Goal: Information Seeking & Learning: Learn about a topic

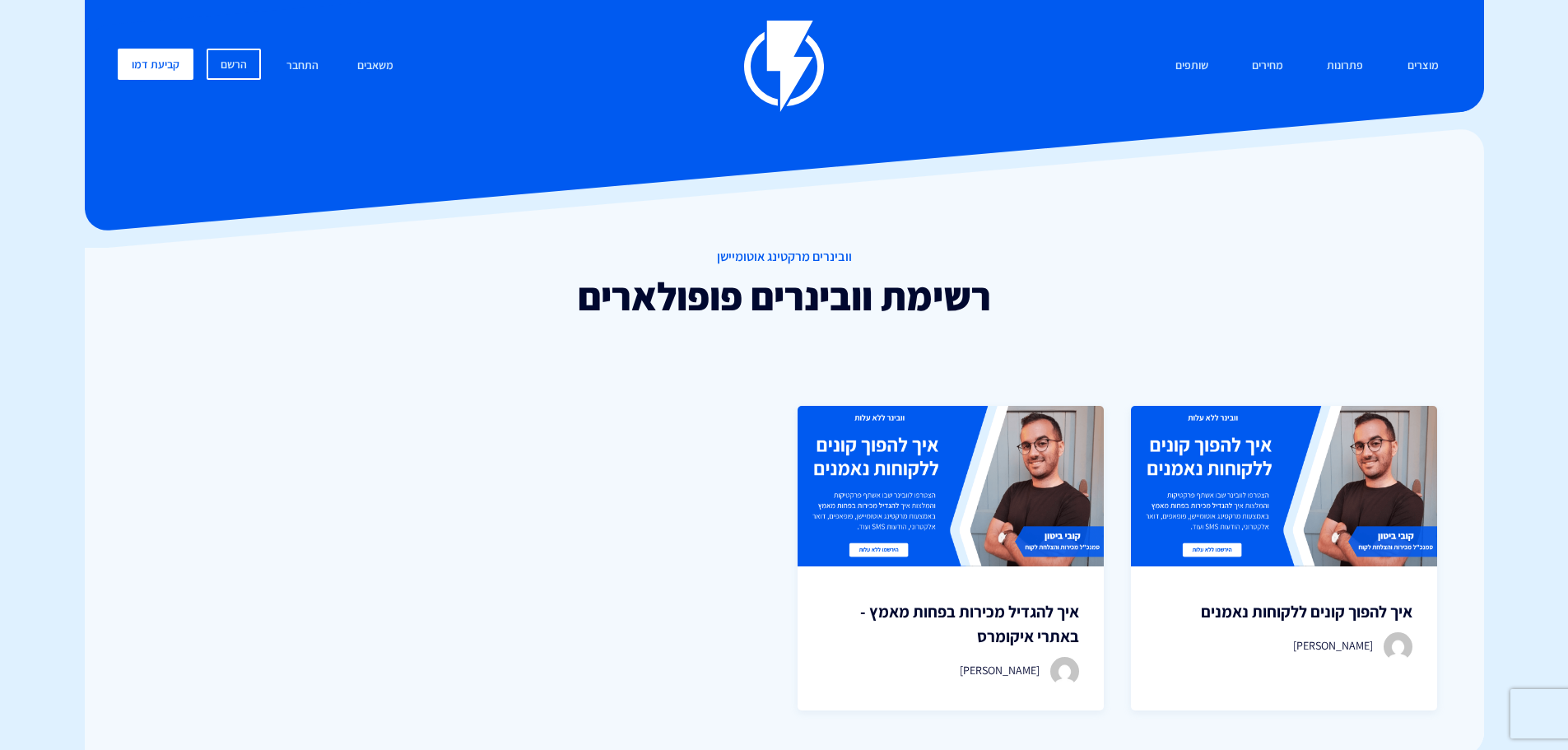
click at [242, 213] on div at bounding box center [784, 68] width 1399 height 329
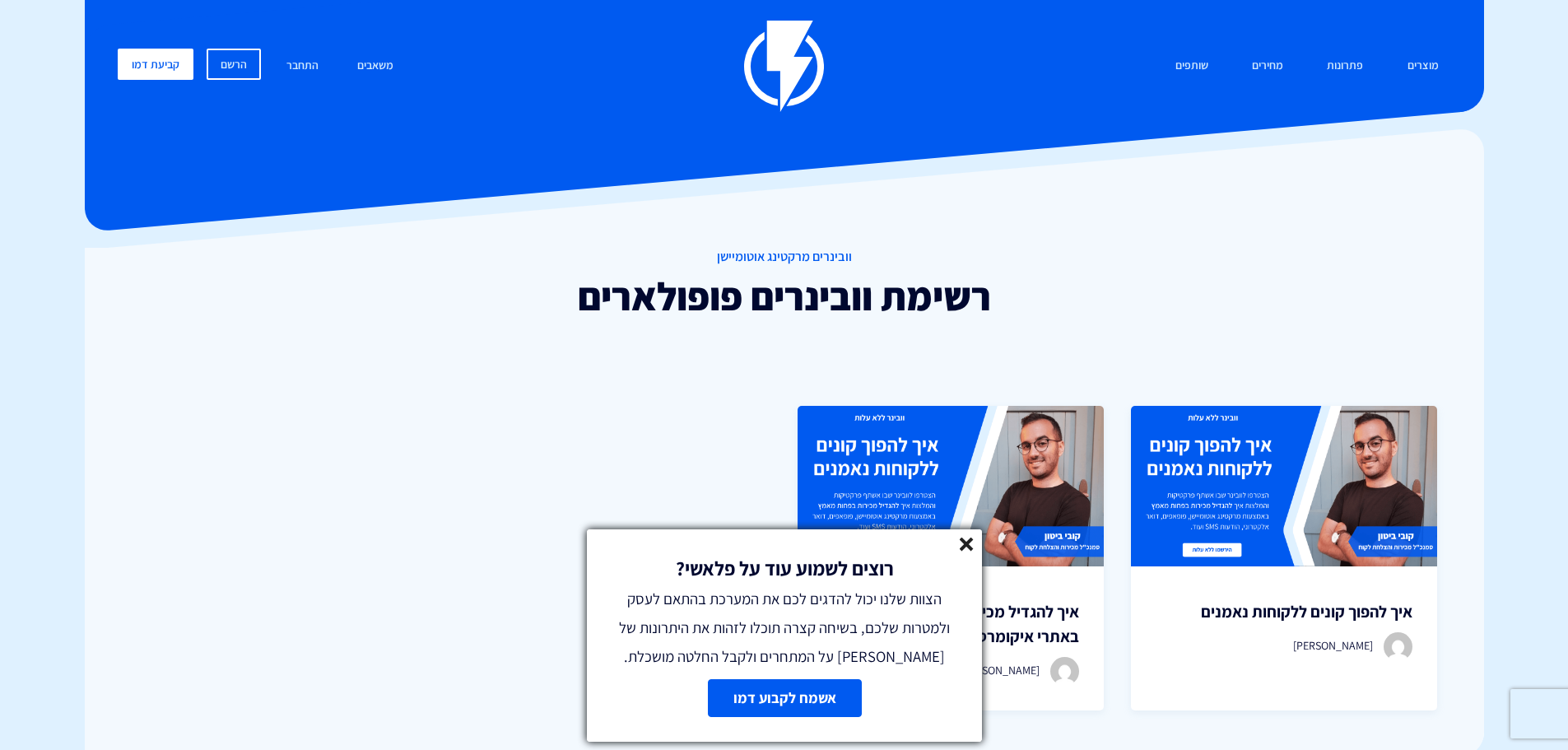
click at [970, 547] on line at bounding box center [966, 544] width 11 height 11
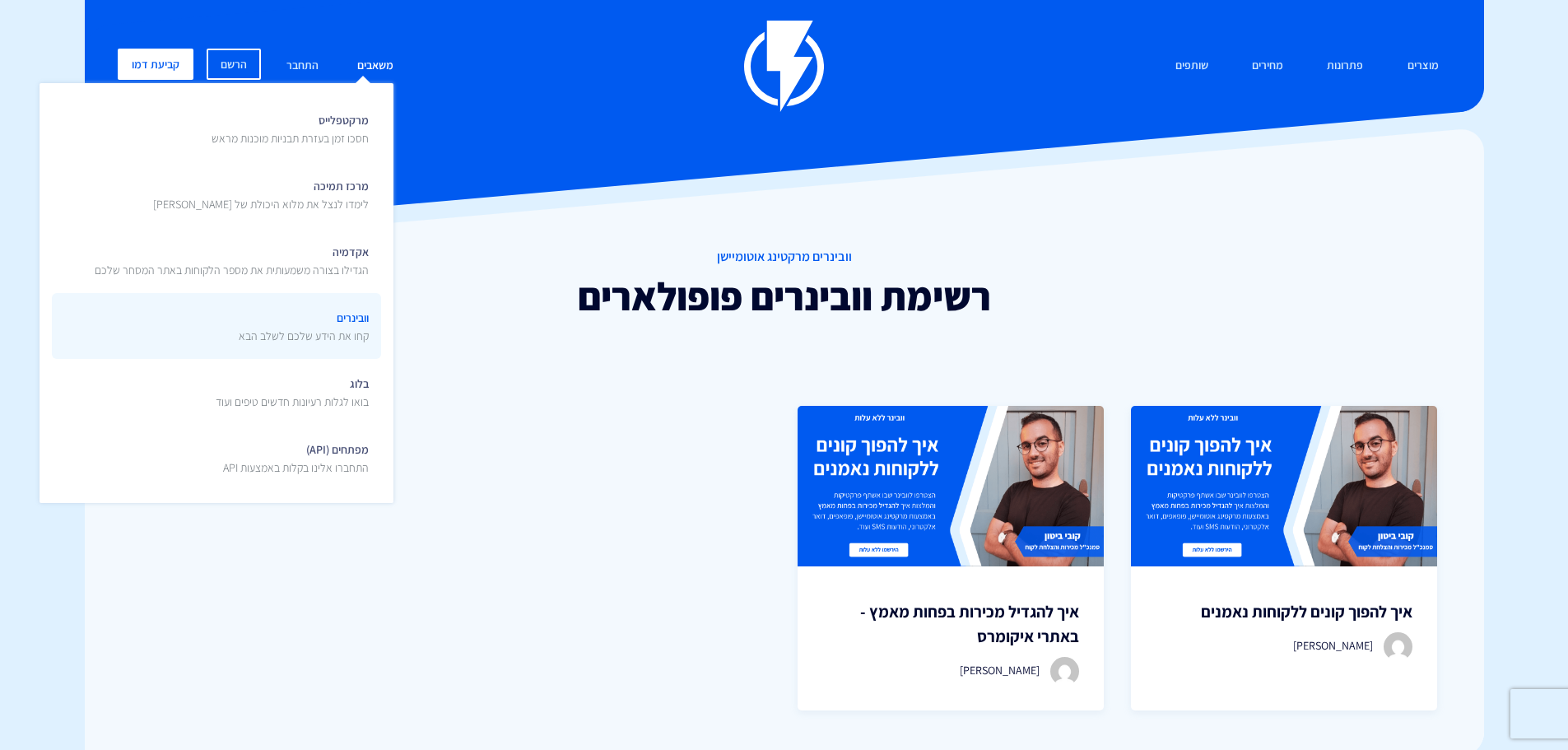
click at [199, 323] on link "וובינרים קחו את הידע שלכם לשלב הבא" at bounding box center [216, 326] width 330 height 66
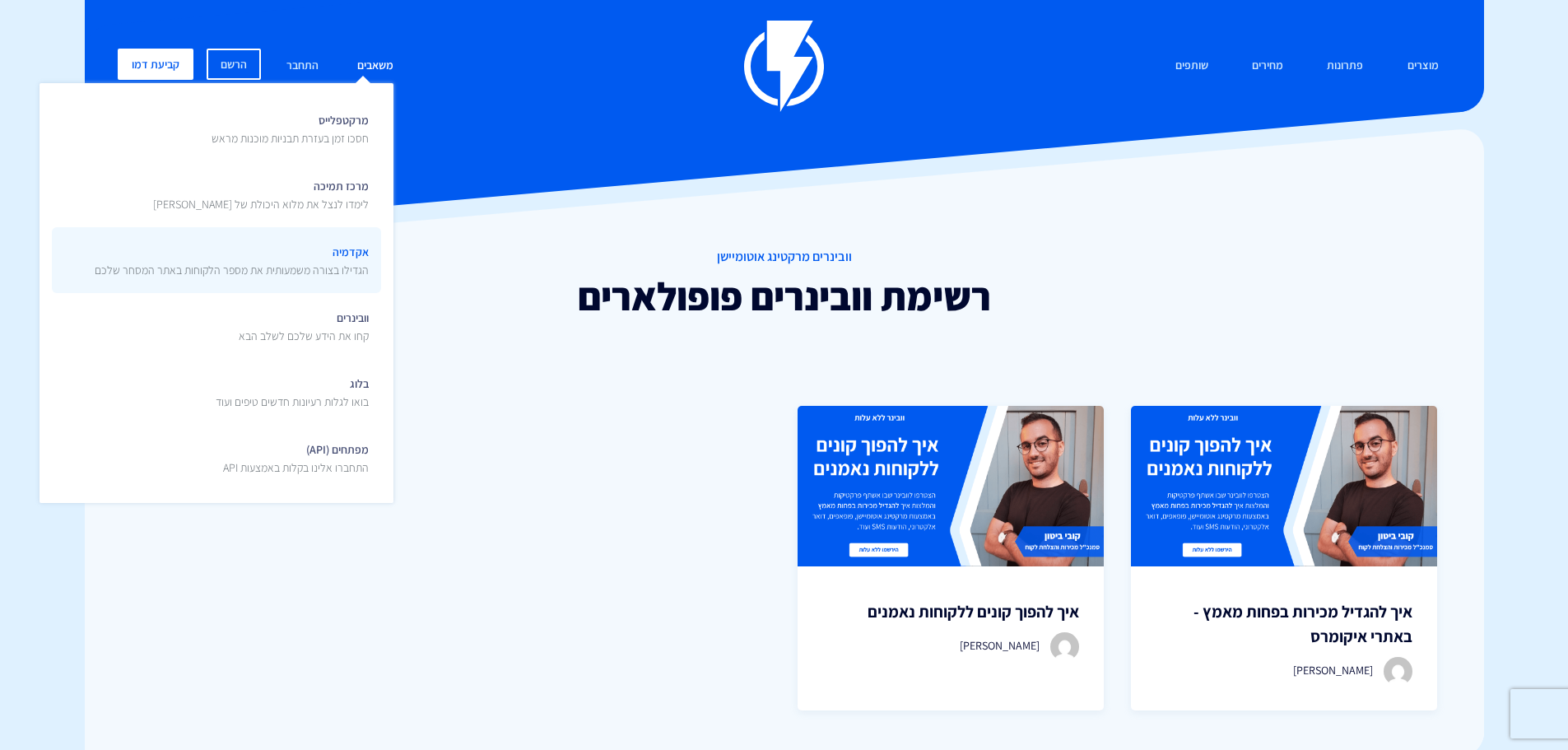
click at [307, 277] on p "הגדילו בצורה משמעותית את מספר הלקוחות באתר המסחר שלכם" at bounding box center [231, 271] width 274 height 17
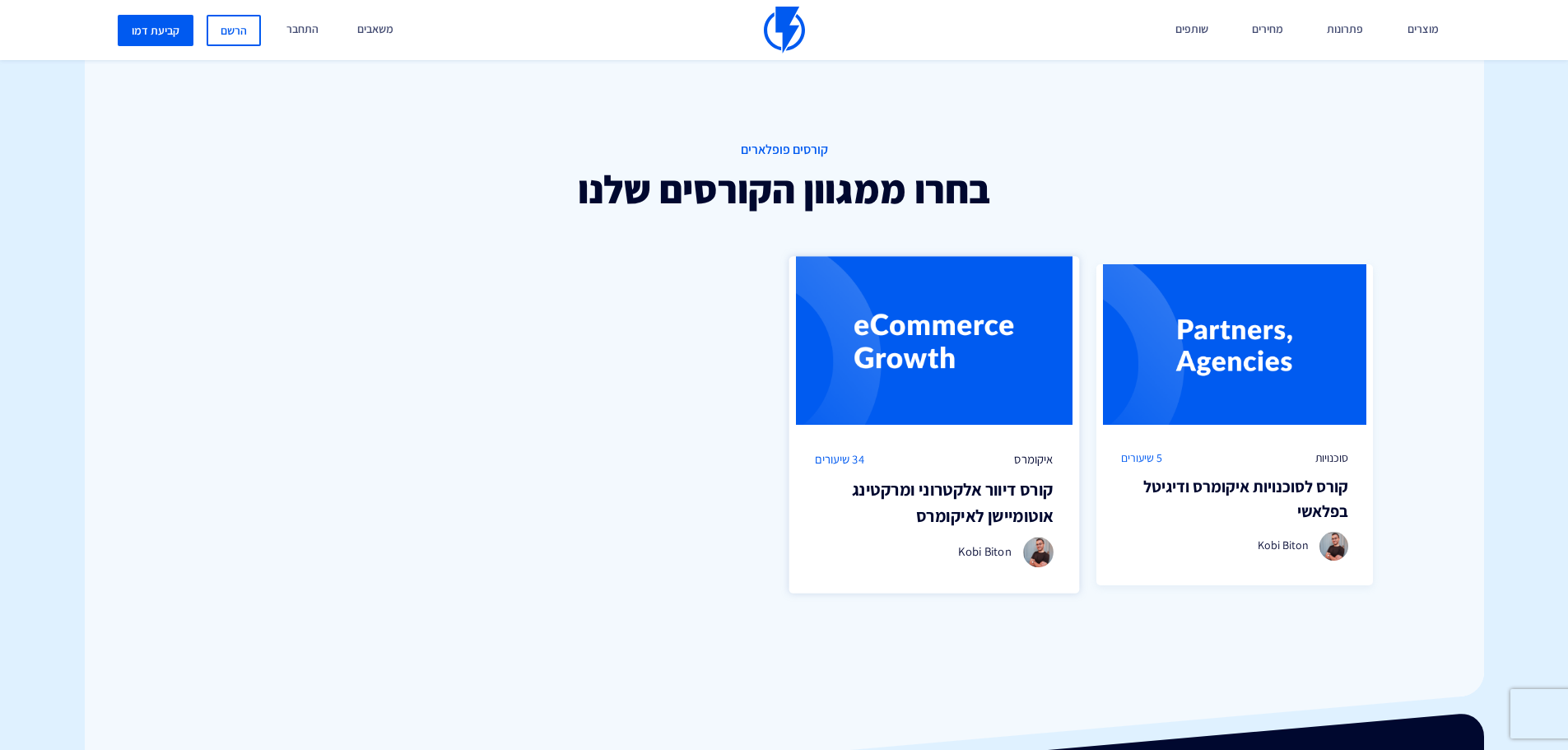
scroll to position [1088, 0]
click at [967, 407] on img at bounding box center [934, 342] width 290 height 169
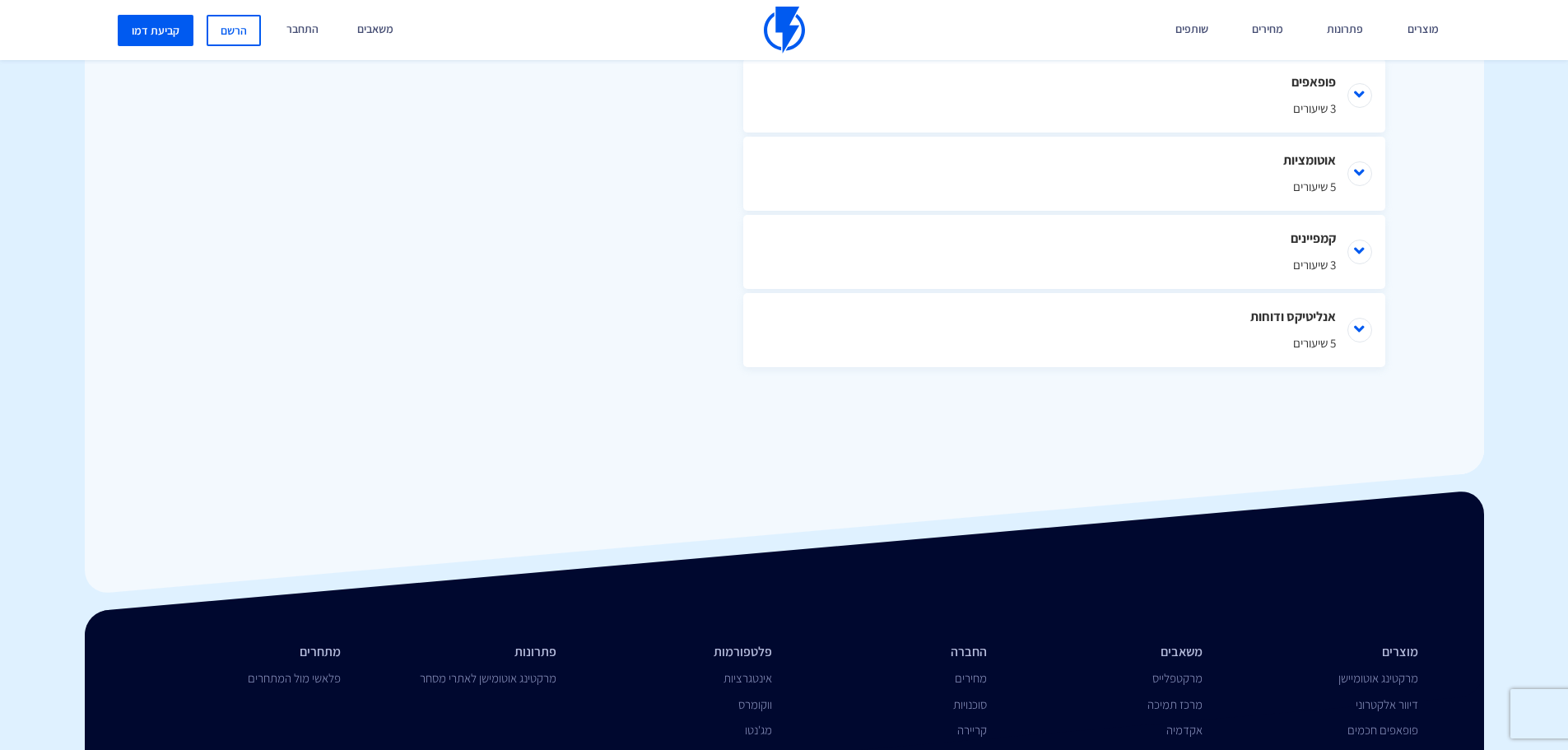
drag, startPoint x: 1315, startPoint y: 316, endPoint x: 1330, endPoint y: 369, distance: 55.1
click at [1314, 316] on li "אנליטיקס ודוחות 5 שיעורים" at bounding box center [1064, 330] width 642 height 74
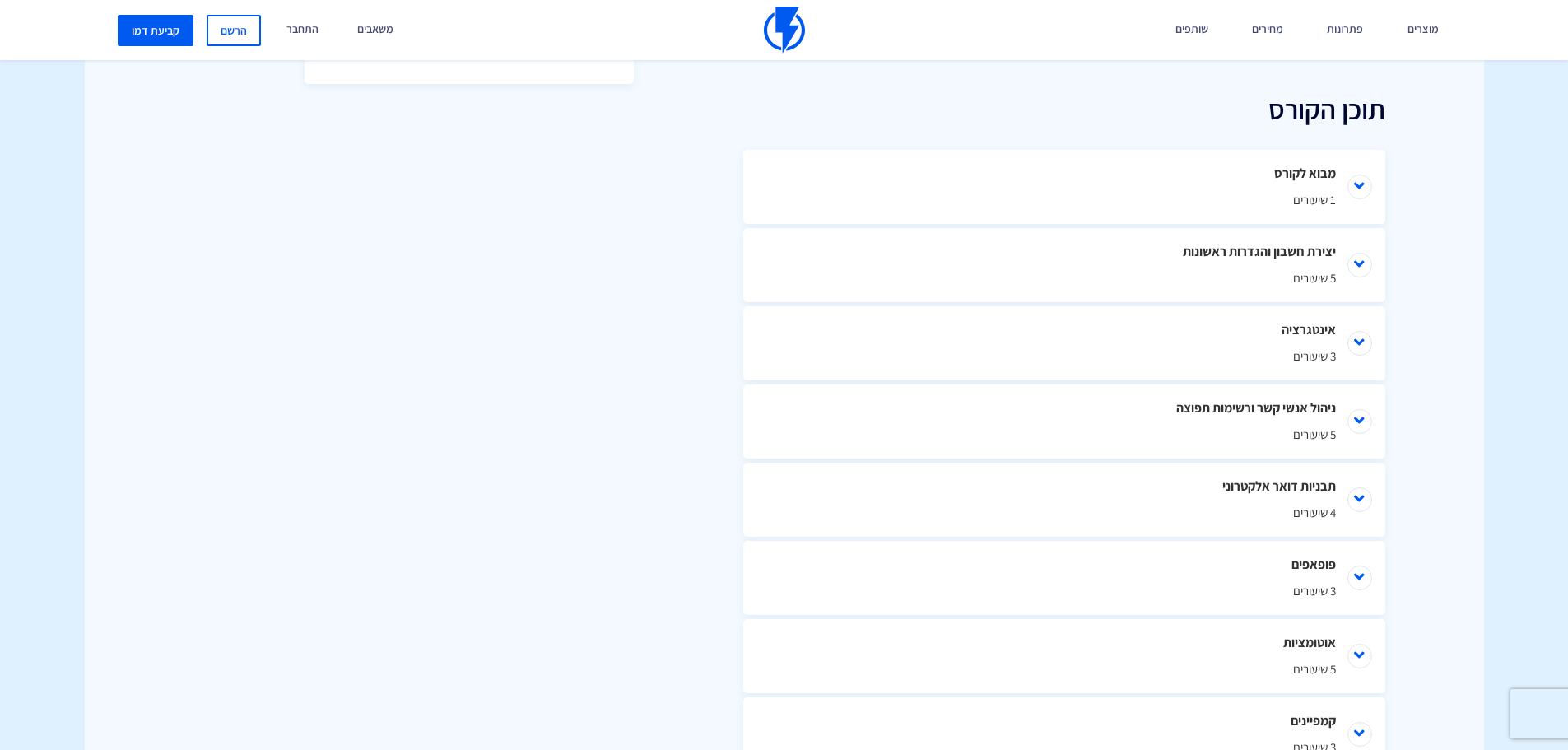
scroll to position [535, 0]
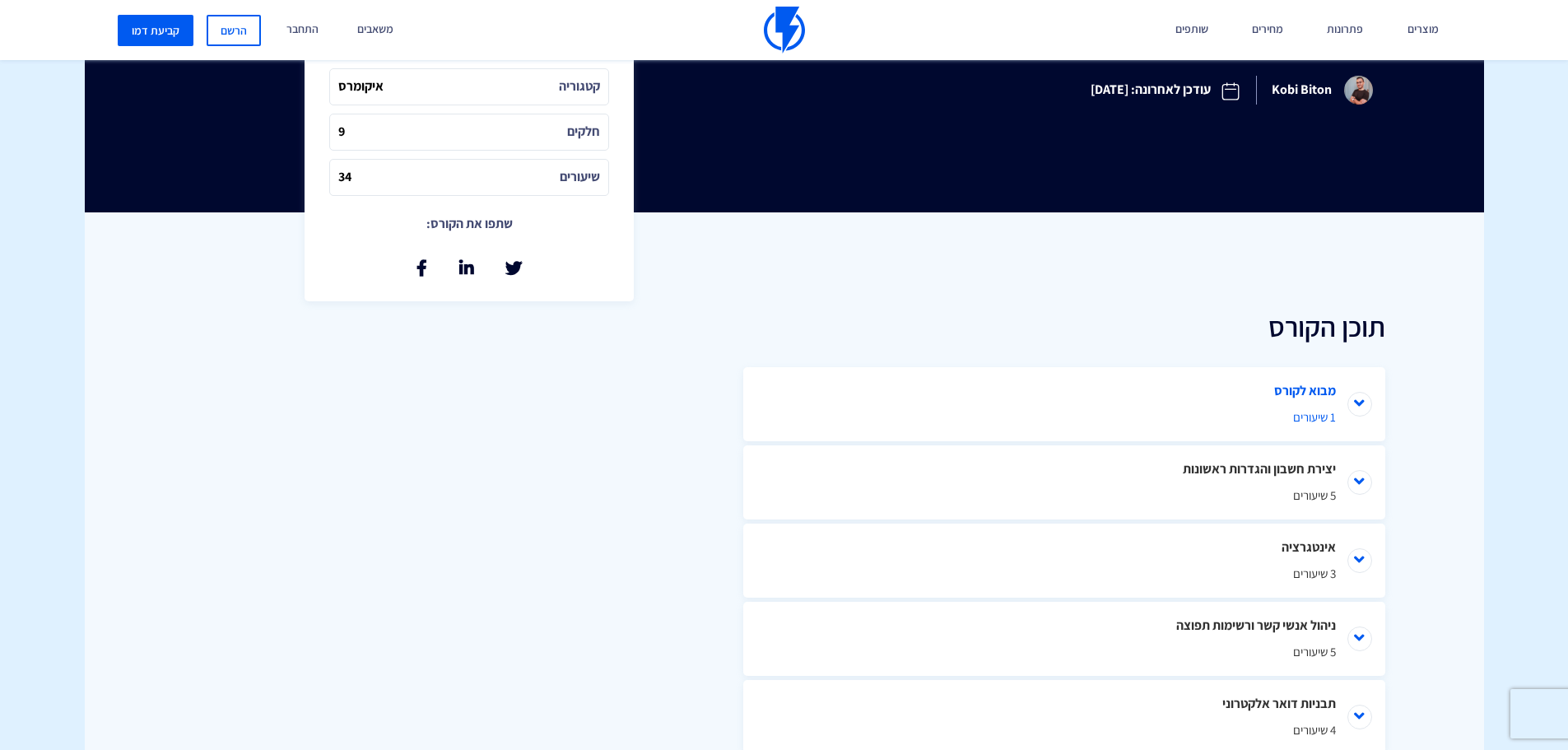
click at [1306, 425] on span "1 שיעורים" at bounding box center [1064, 417] width 543 height 17
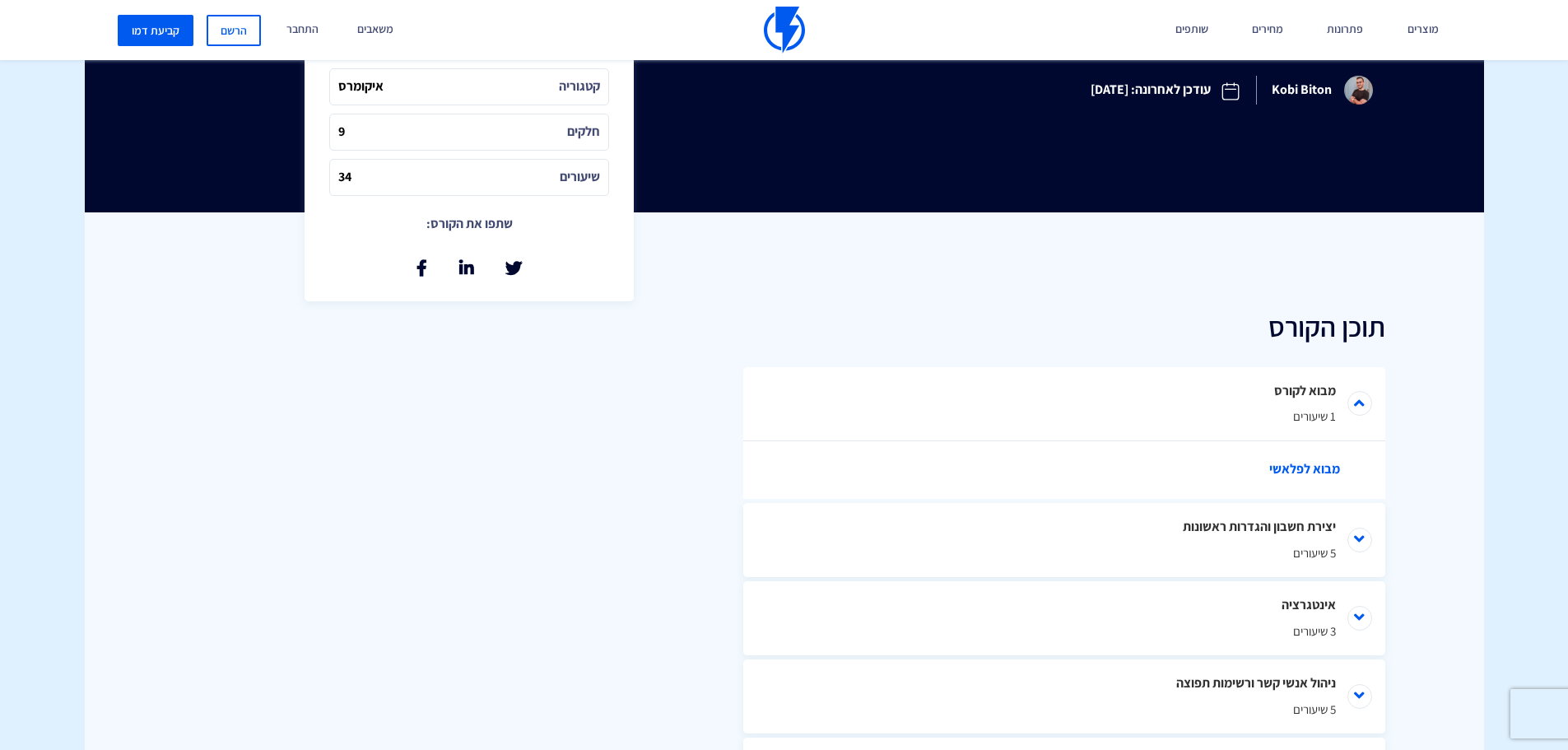
click at [1312, 471] on link "מבוא לפלאשי" at bounding box center [1073, 470] width 560 height 58
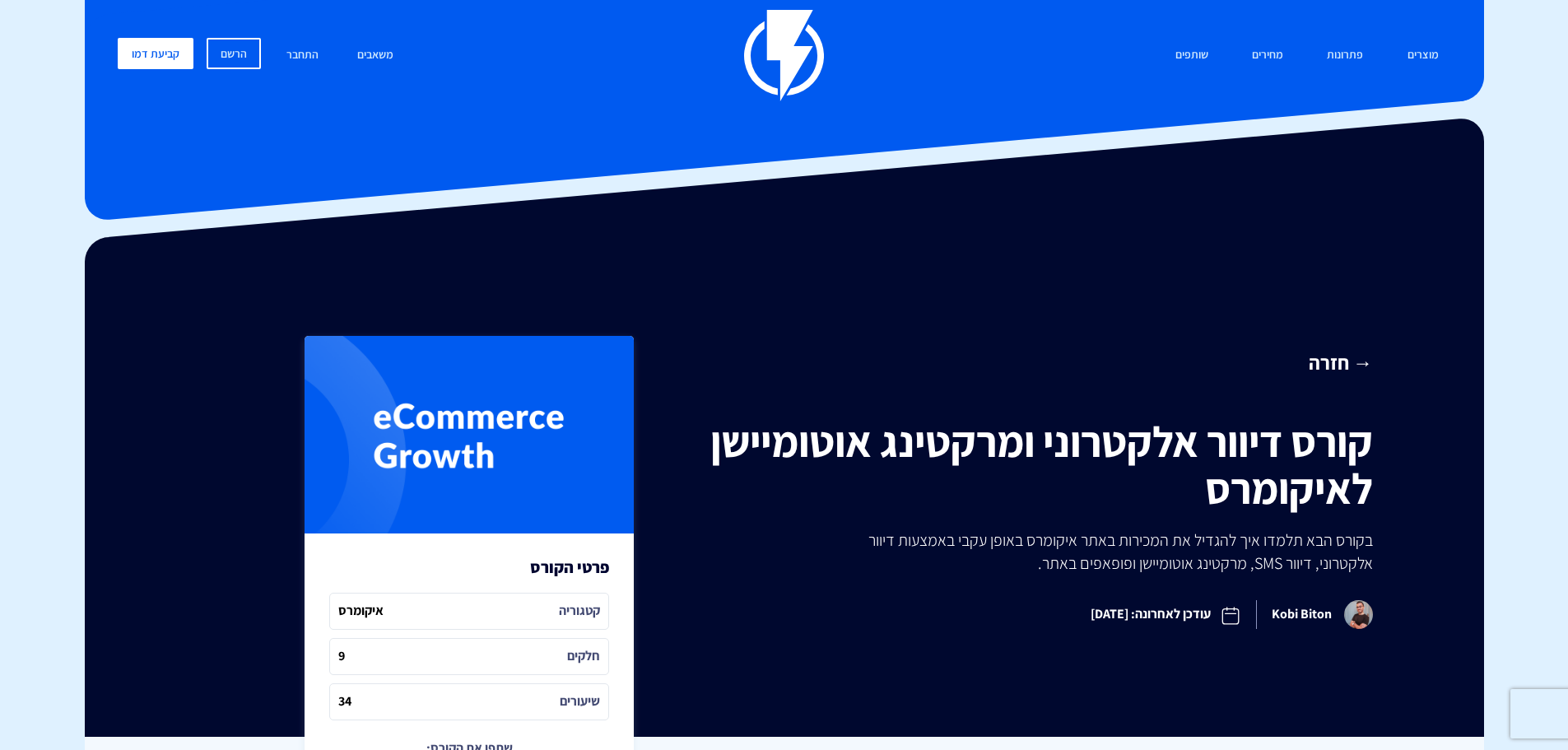
scroll to position [0, 0]
